Goal: Transaction & Acquisition: Purchase product/service

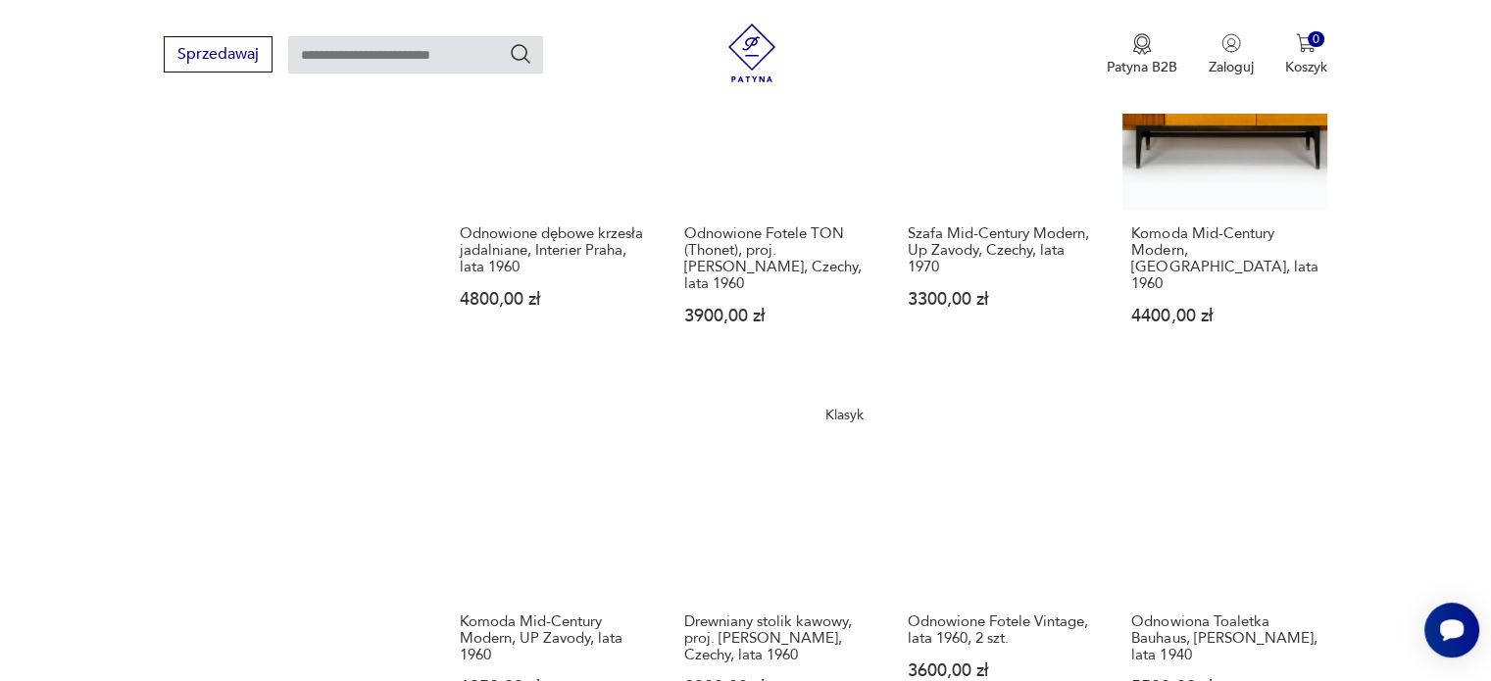
scroll to position [1678, 0]
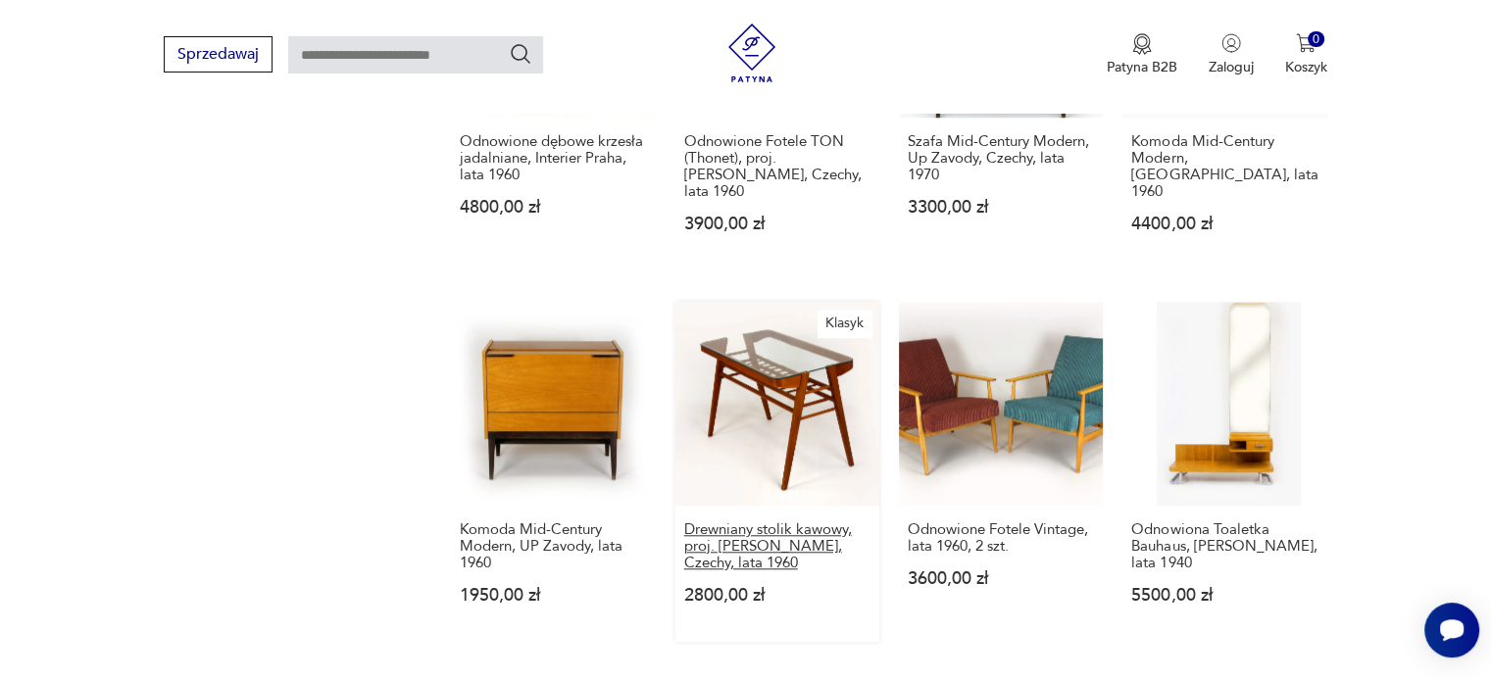
click at [765, 522] on h3 "Drewniany stolik kawowy, proj. [PERSON_NAME], Czechy, lata 1960" at bounding box center [777, 547] width 186 height 50
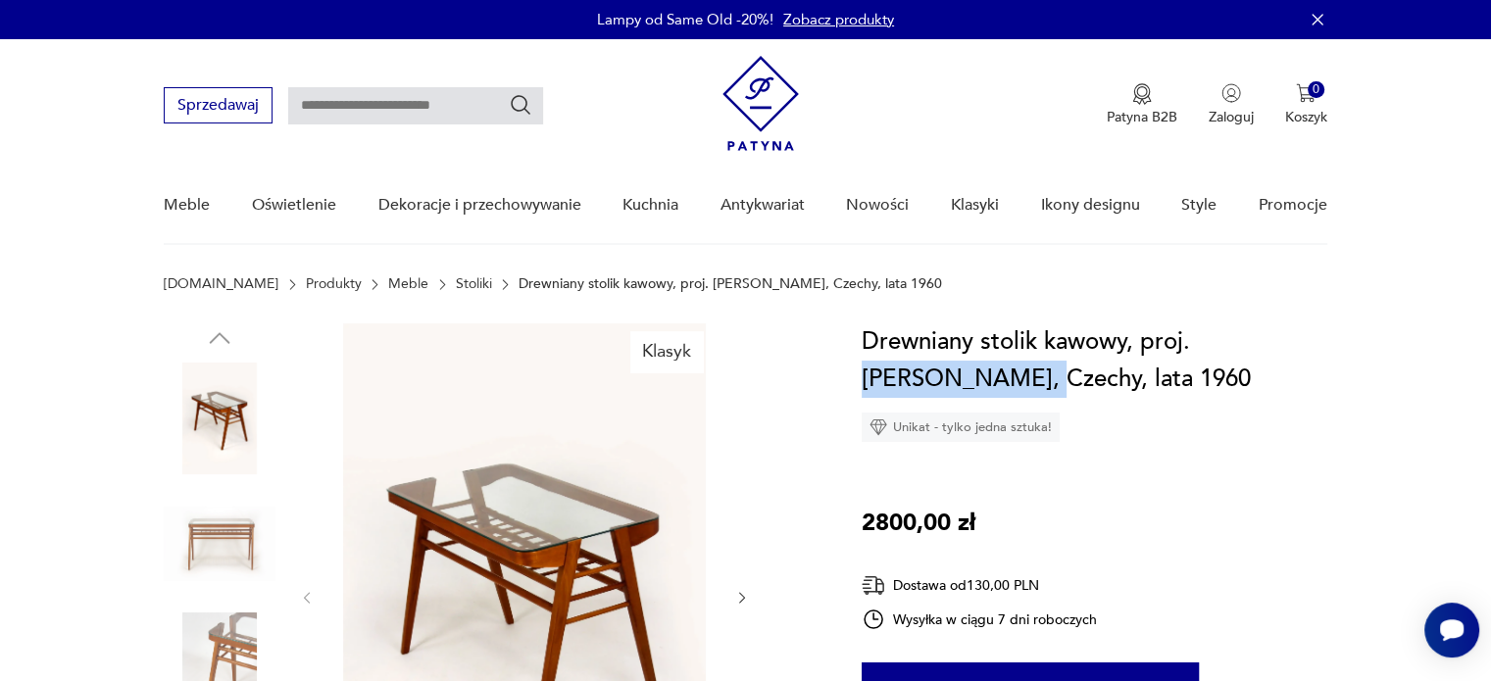
drag, startPoint x: 909, startPoint y: 383, endPoint x: 1195, endPoint y: 352, distance: 288.0
click at [1195, 352] on h1 "Drewniany stolik kawowy, proj. [PERSON_NAME], Czechy, lata 1960" at bounding box center [1095, 361] width 466 height 75
copy h1 "[PERSON_NAME]"
